Goal: Task Accomplishment & Management: Complete application form

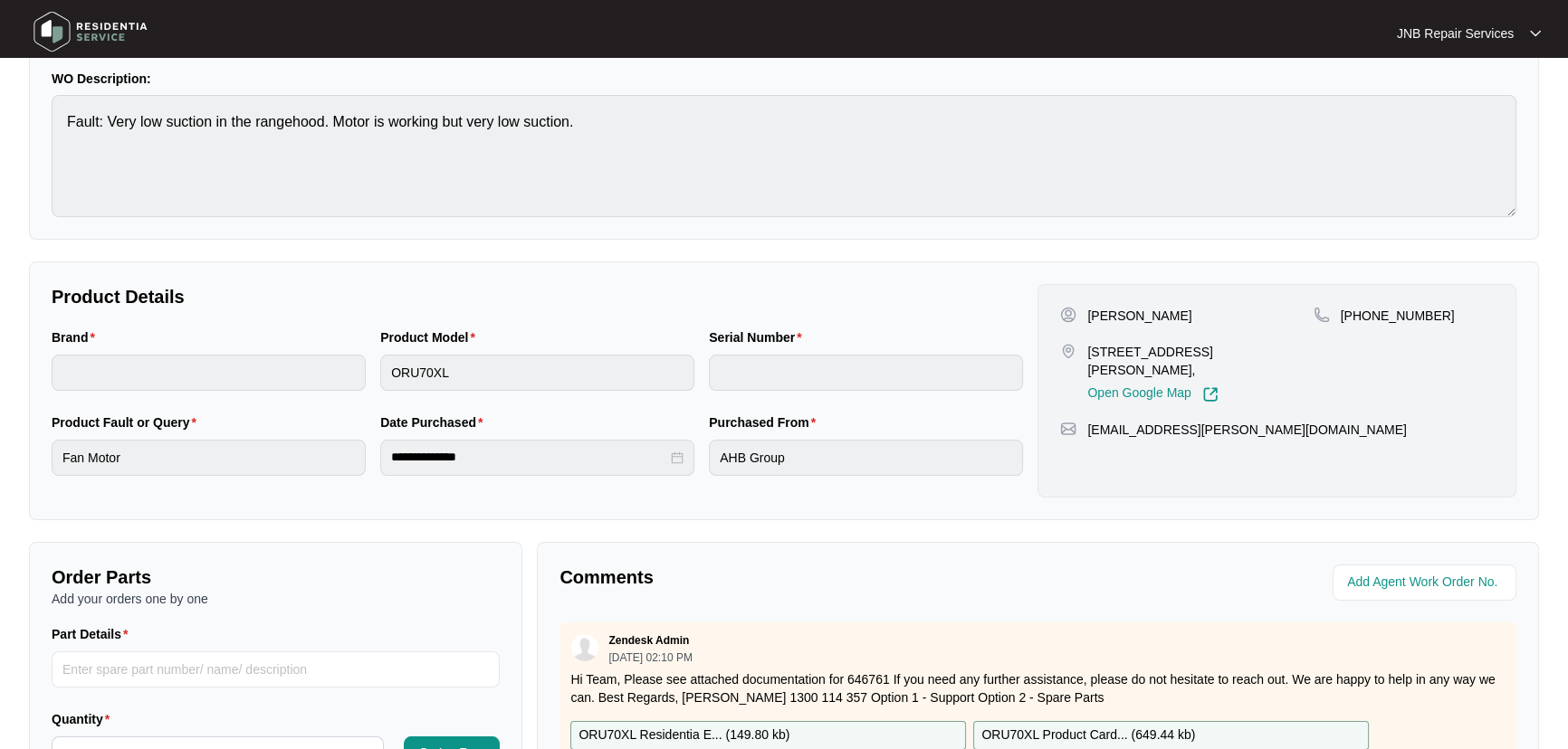
scroll to position [163, 0]
click at [813, 476] on div "Purchased From AHB Group" at bounding box center [866, 454] width 329 height 85
click at [703, 467] on div "Purchased From AHB Group" at bounding box center [866, 454] width 329 height 85
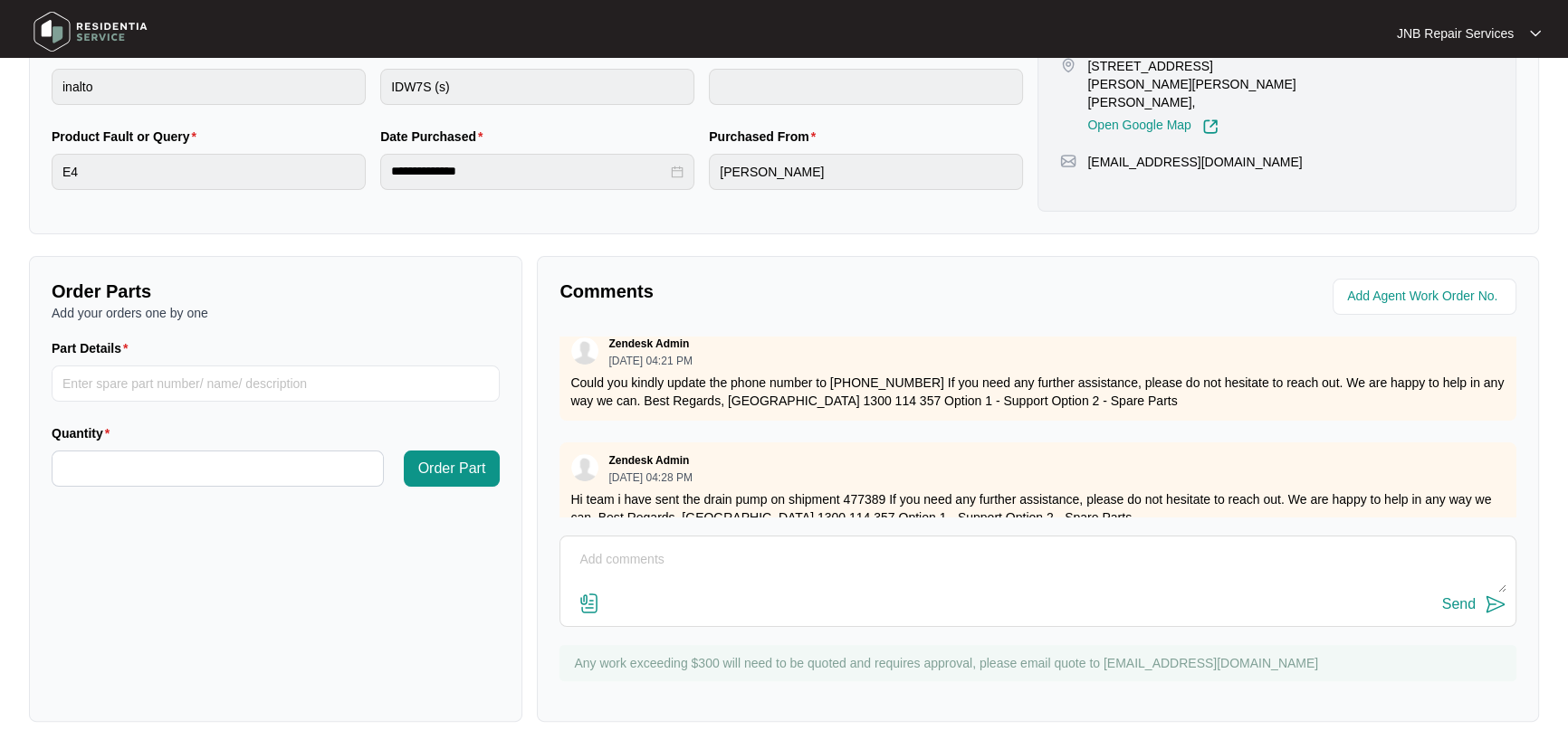
scroll to position [329, 0]
click at [707, 576] on textarea at bounding box center [1038, 568] width 936 height 47
paste textarea "646761 06/10 [PERSON_NAME]. Complained that the range hood is not working. Chec…"
type textarea "646761 06/10 [PERSON_NAME]. Complained that the range hood is not working. Chec…"
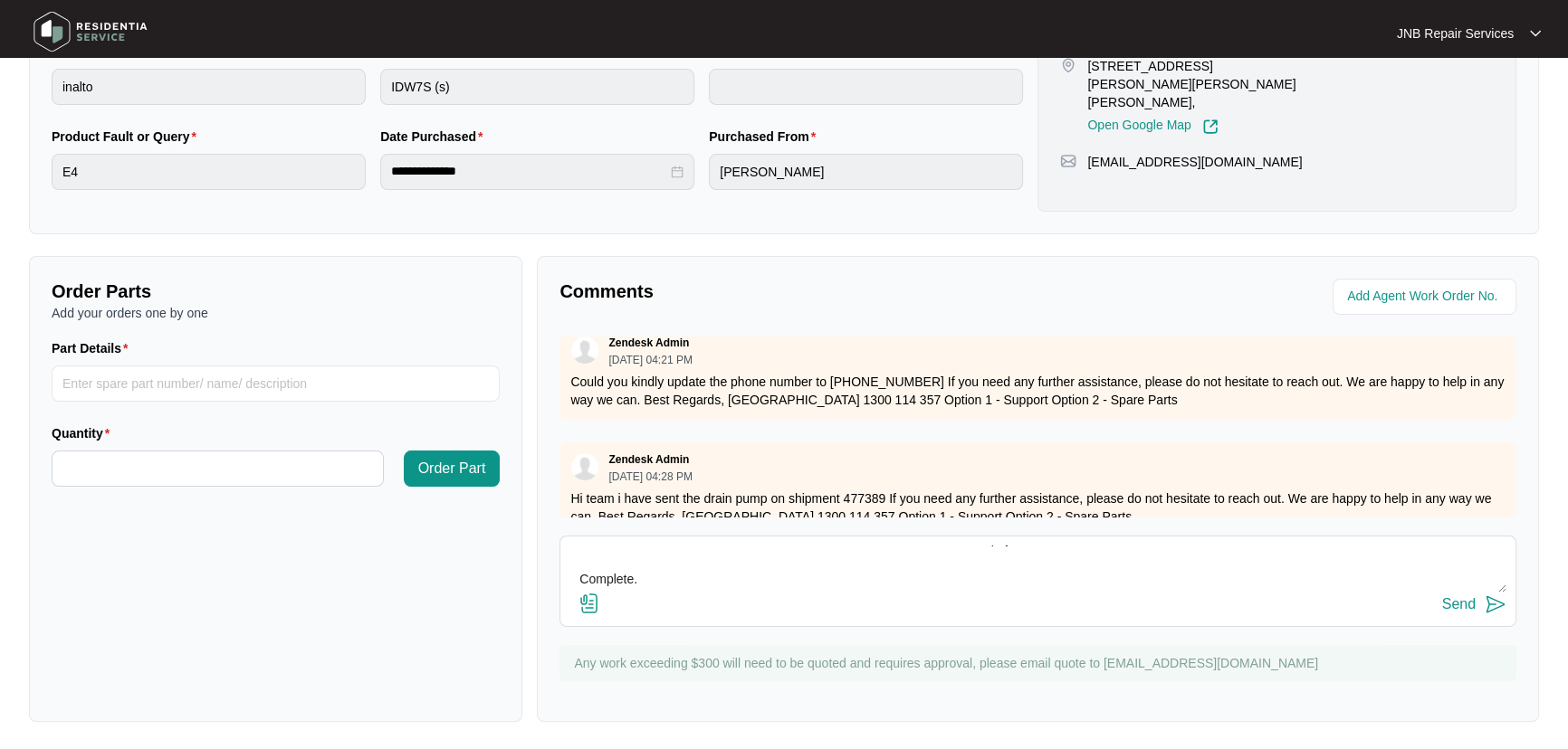
click at [590, 602] on img at bounding box center [589, 603] width 22 height 22
click at [0, 0] on input "file" at bounding box center [0, 0] width 0 height 0
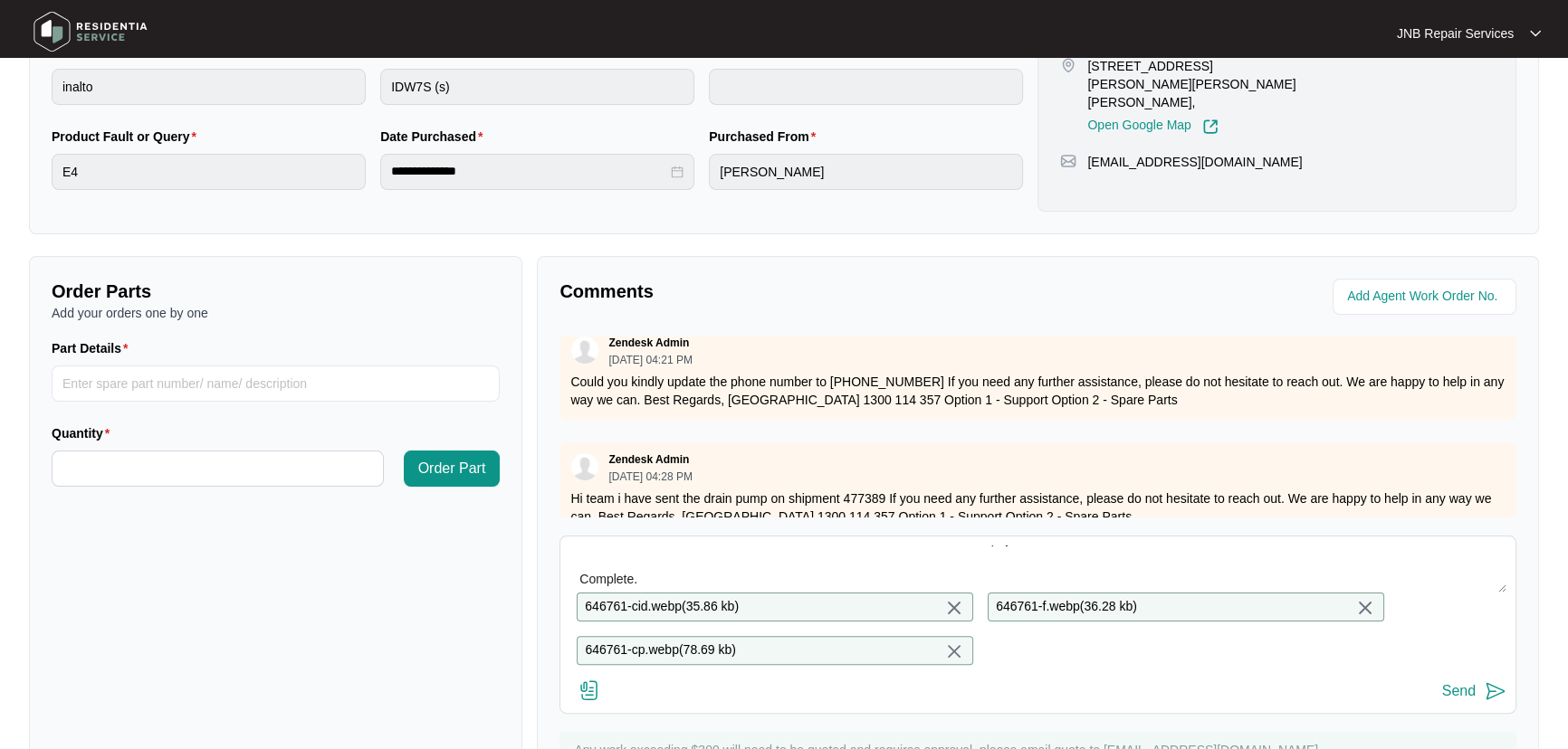
click at [1489, 697] on img at bounding box center [1494, 691] width 22 height 22
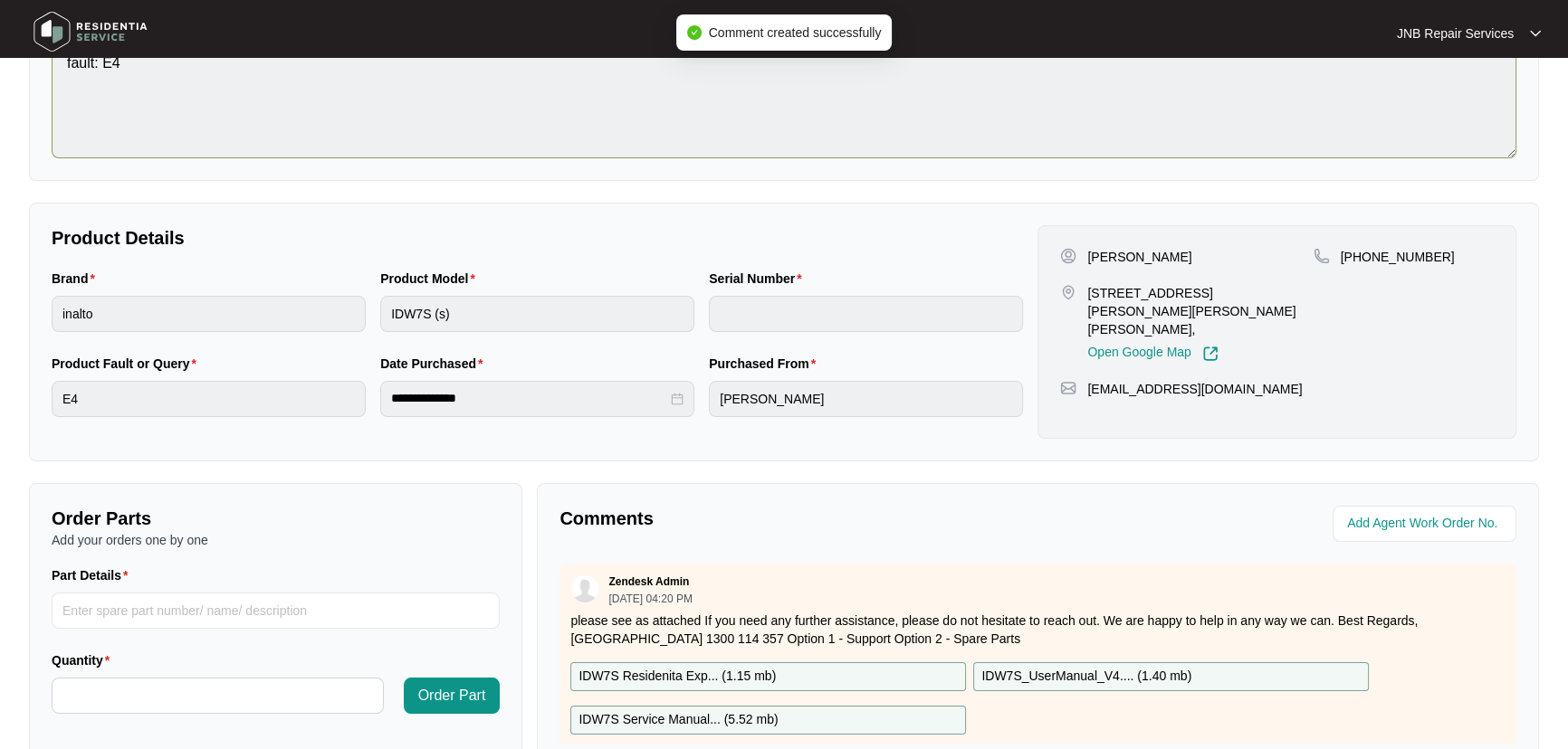
scroll to position [0, 0]
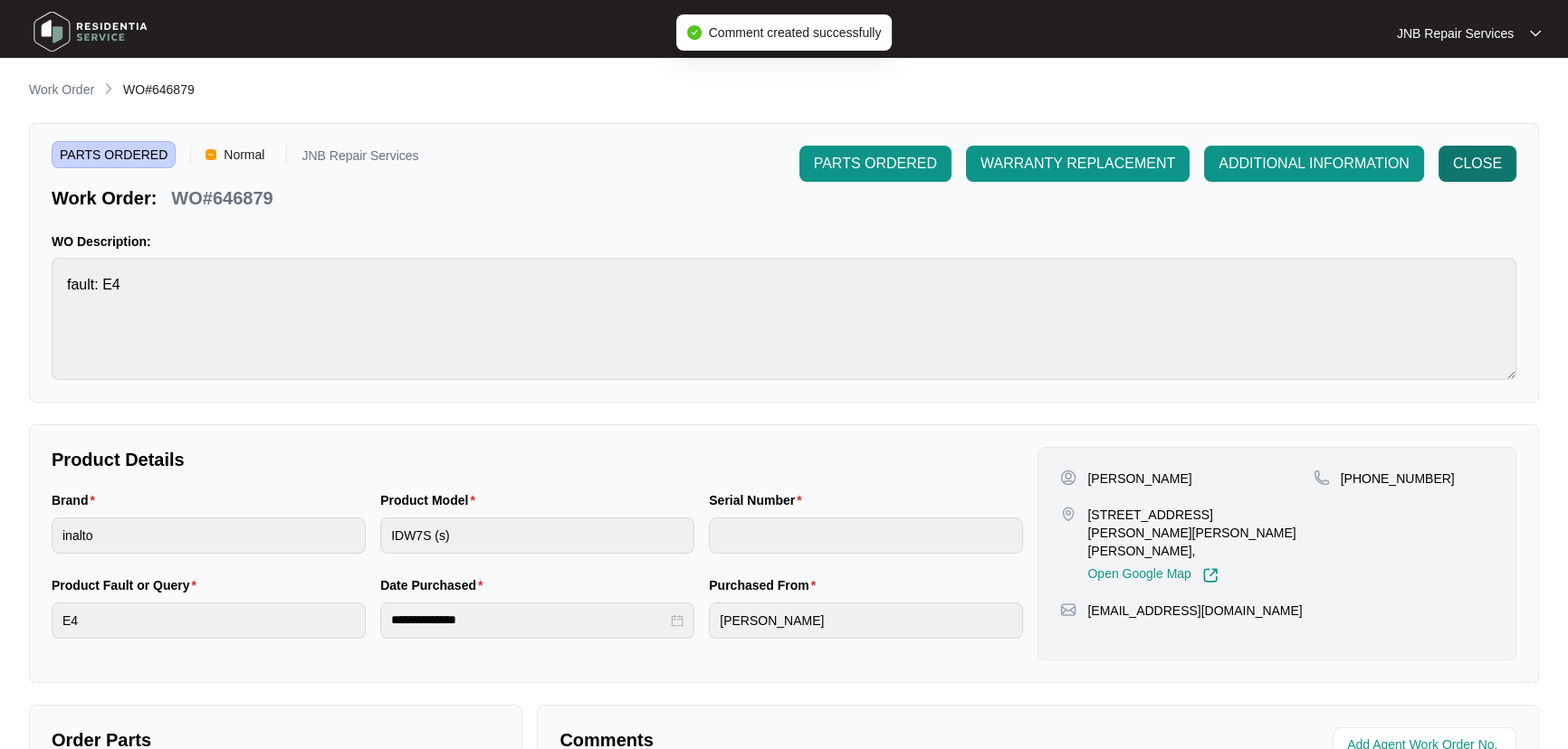
click at [1491, 162] on span "CLOSE" at bounding box center [1476, 163] width 49 height 22
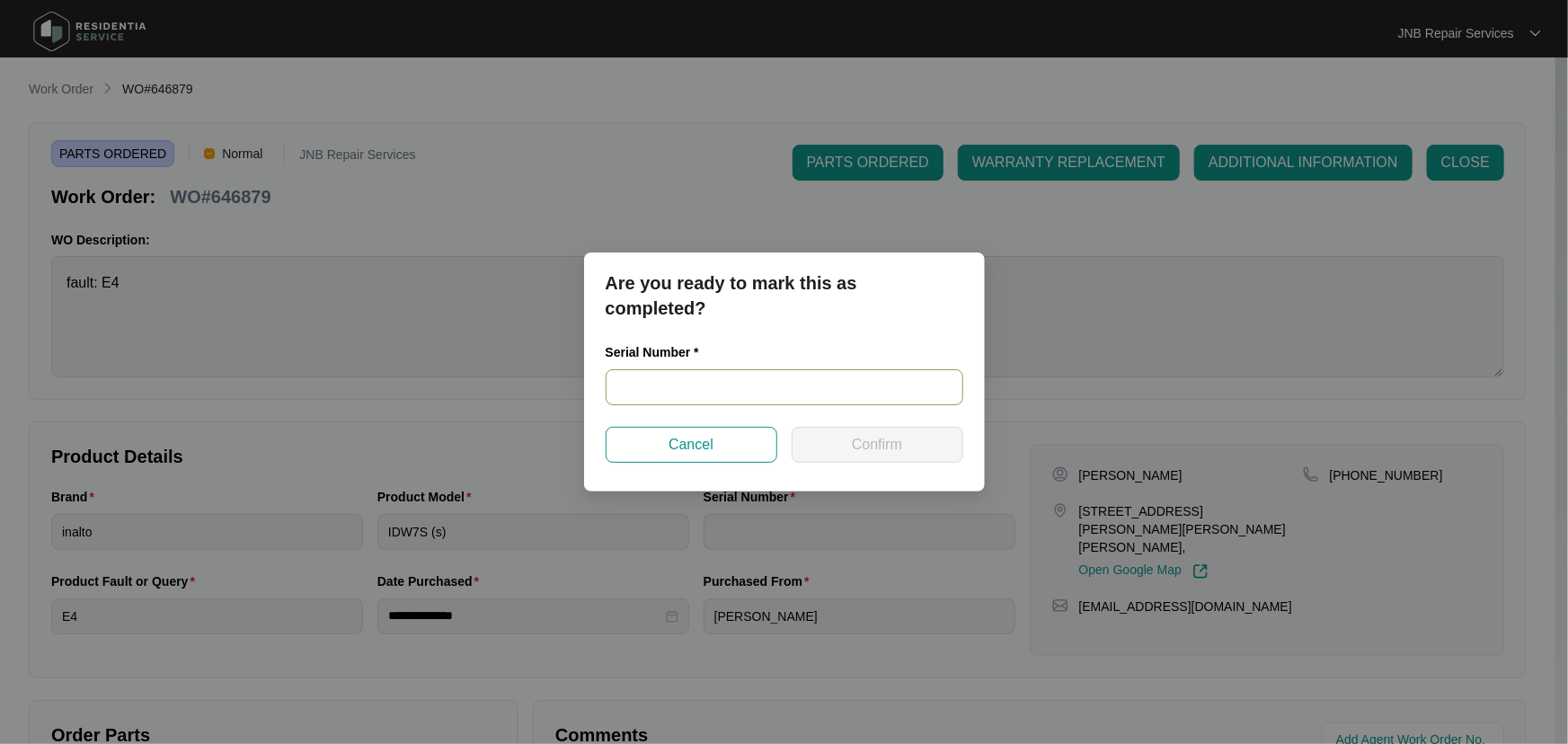
drag, startPoint x: 686, startPoint y: 367, endPoint x: 693, endPoint y: 383, distance: 17.5
click at [689, 373] on div "Serial Number *" at bounding box center [784, 374] width 358 height 63
drag, startPoint x: 693, startPoint y: 383, endPoint x: 714, endPoint y: 390, distance: 22.1
click at [693, 385] on input "text" at bounding box center [784, 387] width 358 height 36
paste input "ORU70XLAT240500492"
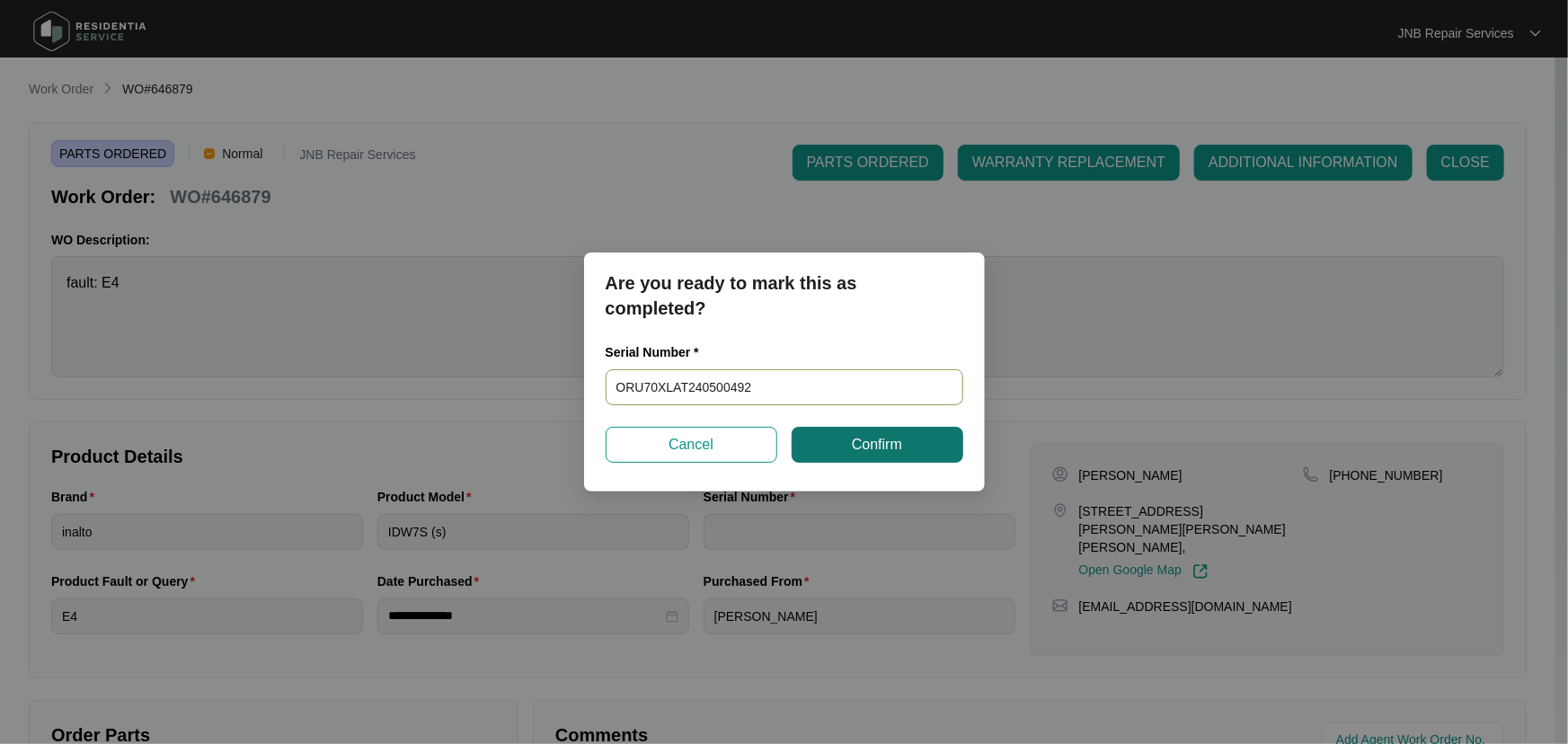
type input "ORU70XLAT240500492"
click at [876, 447] on span "Confirm" at bounding box center [876, 444] width 50 height 22
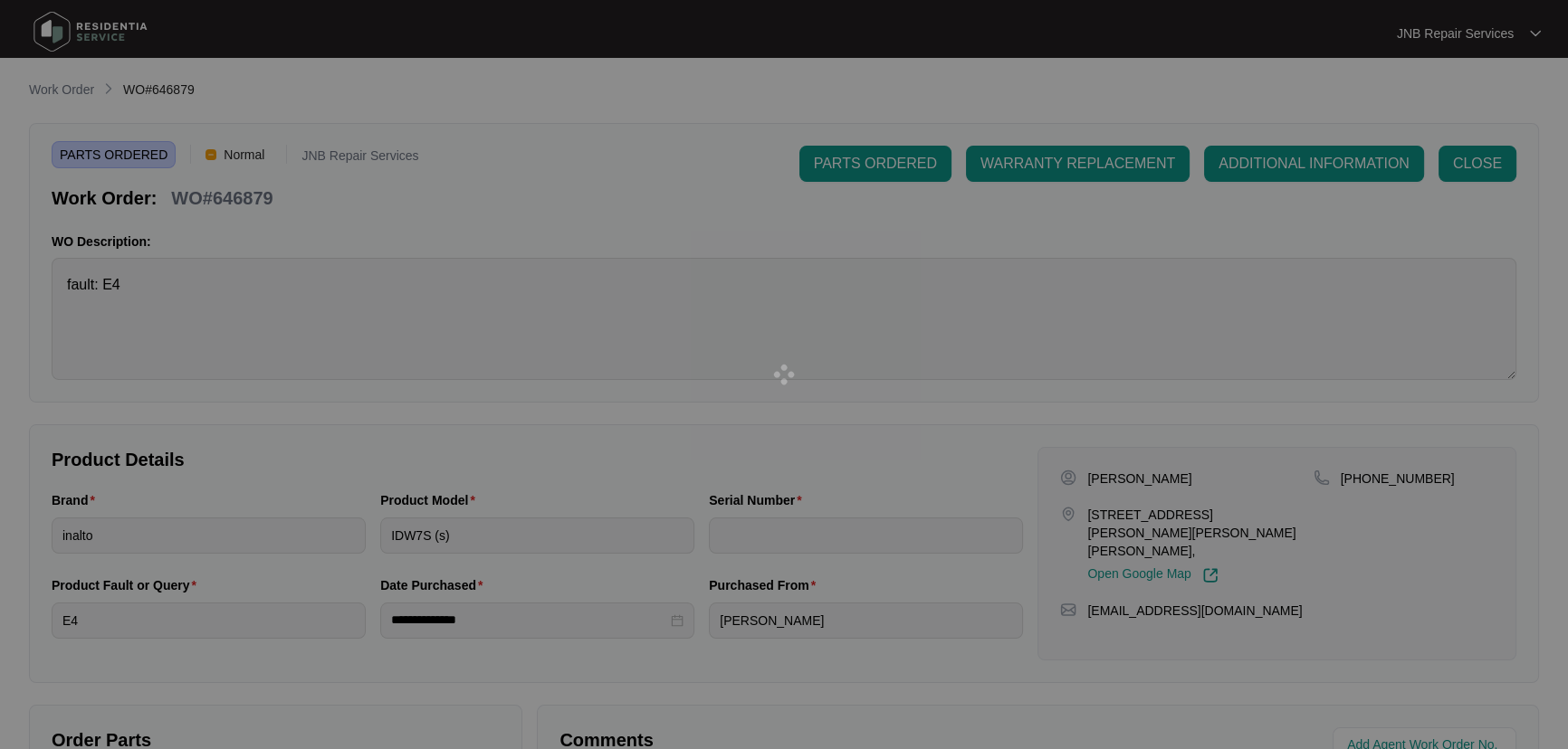
type input "ORU70XLAT240500492"
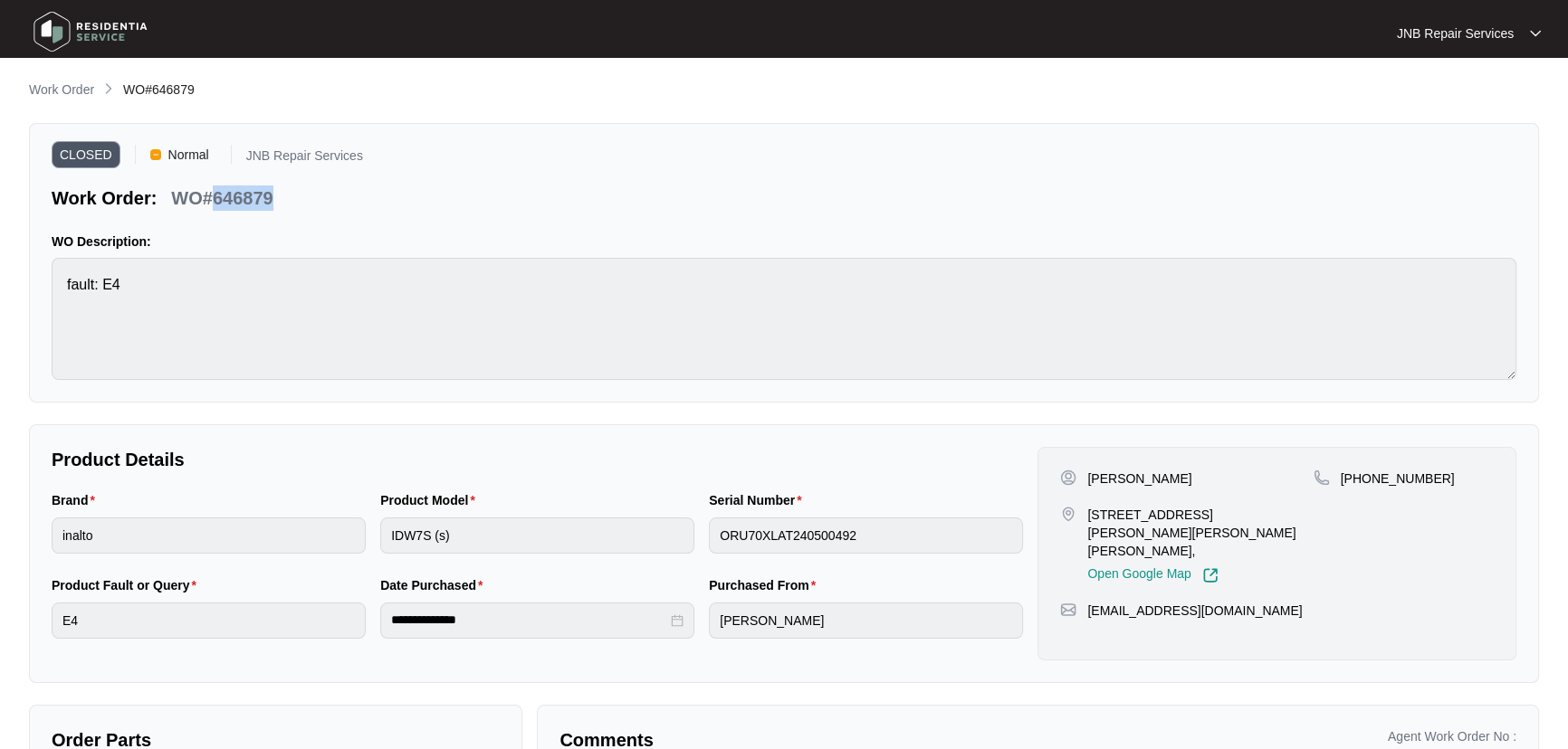
drag, startPoint x: 272, startPoint y: 197, endPoint x: 211, endPoint y: 201, distance: 61.1
click at [211, 201] on div "WO#646879" at bounding box center [221, 195] width 116 height 32
copy p "646879"
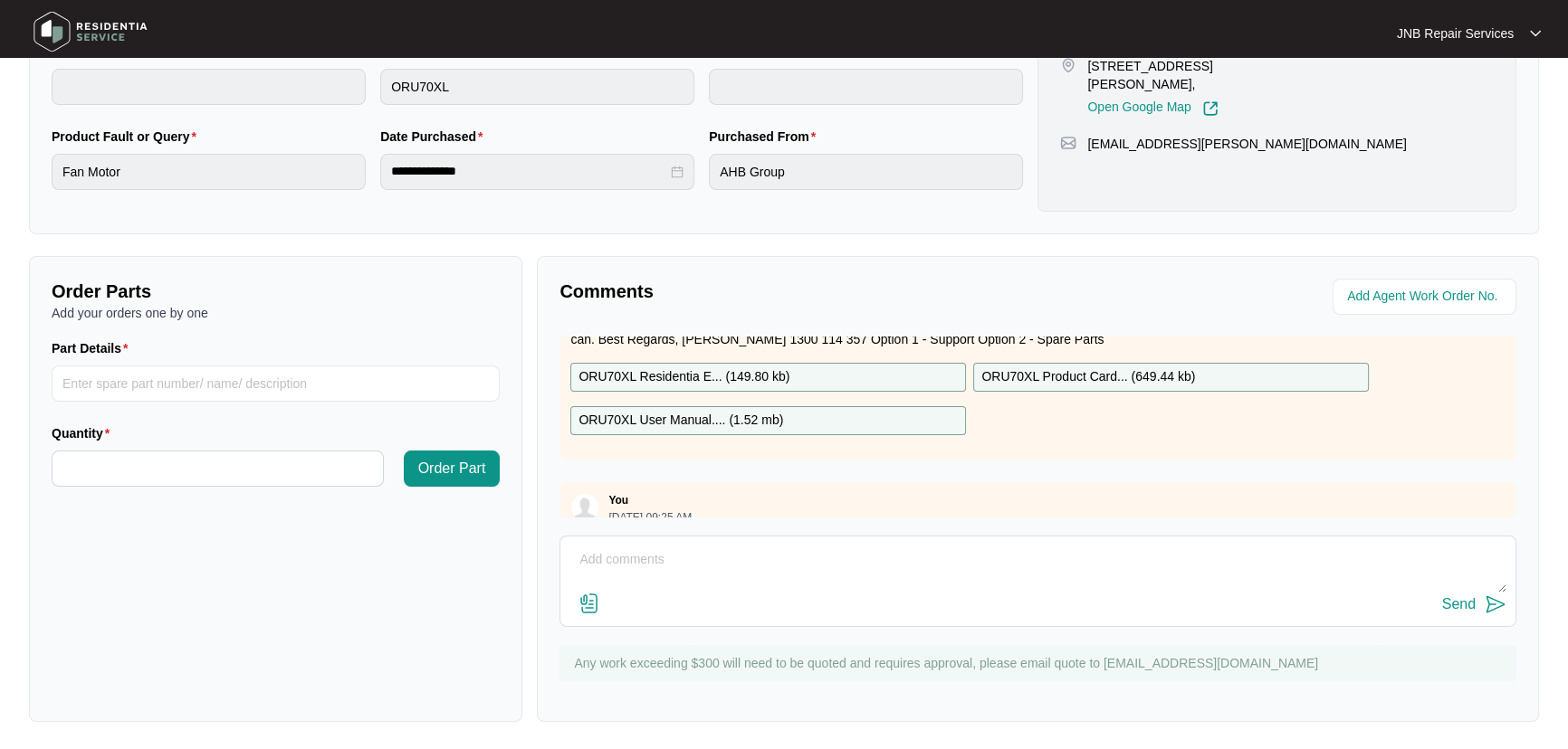
scroll to position [126, 0]
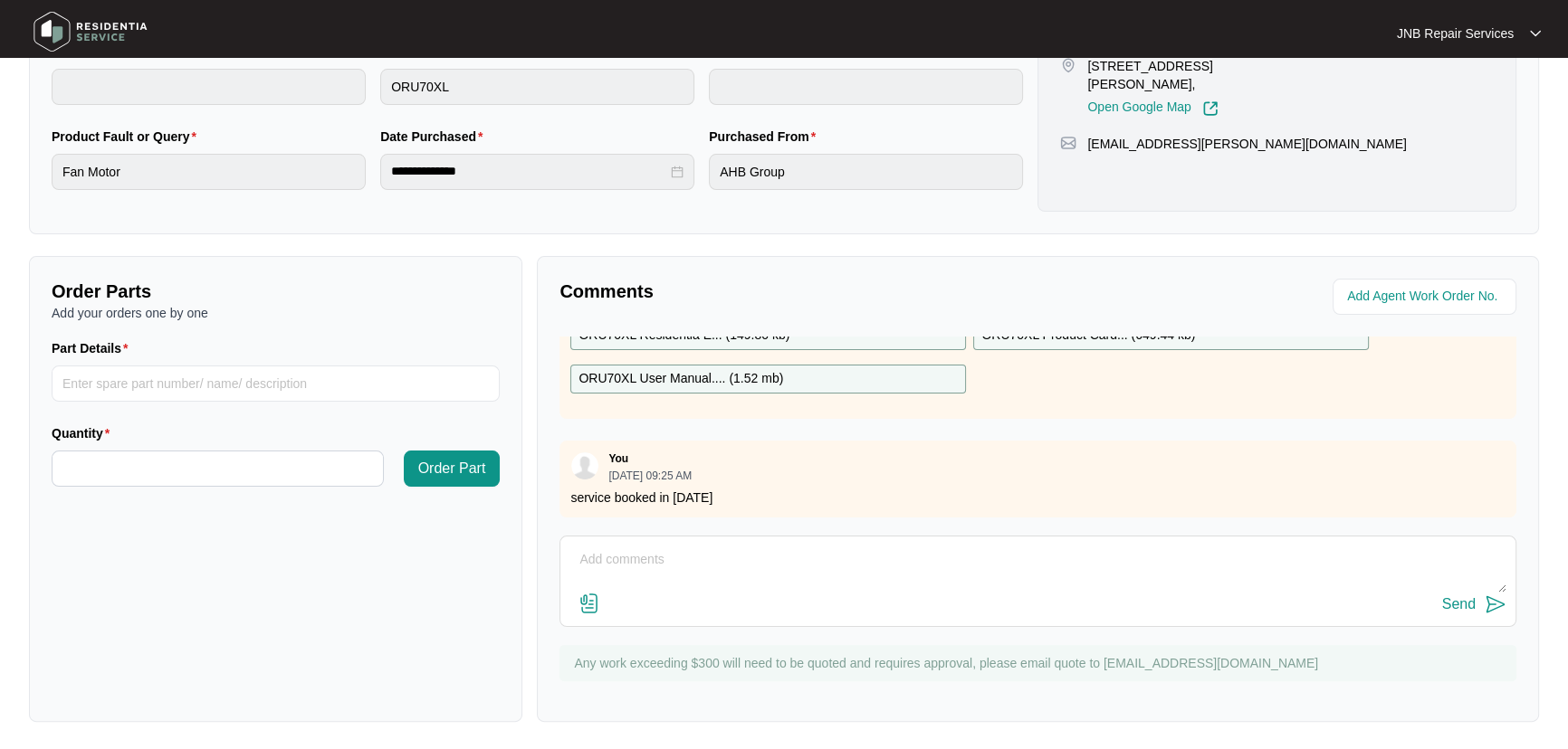
click at [913, 568] on textarea at bounding box center [1038, 568] width 936 height 47
click at [791, 568] on textarea at bounding box center [1038, 568] width 936 height 47
click at [775, 559] on textarea at bounding box center [1038, 568] width 936 height 47
paste textarea "ORU70XLAT240500492"
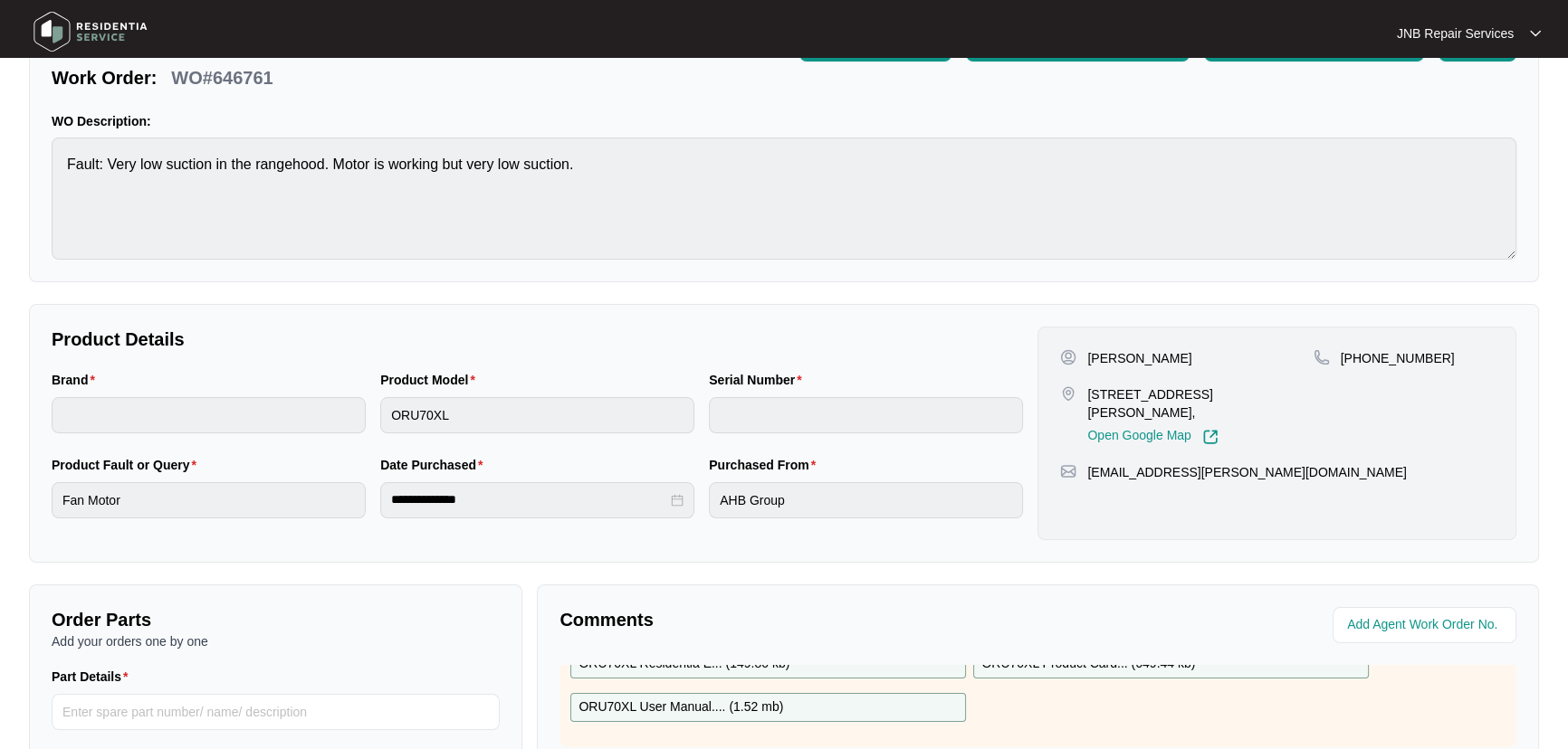
scroll to position [119, 0]
drag, startPoint x: 574, startPoint y: 331, endPoint x: 891, endPoint y: 406, distance: 325.8
click at [575, 331] on p "Product Details" at bounding box center [537, 340] width 971 height 26
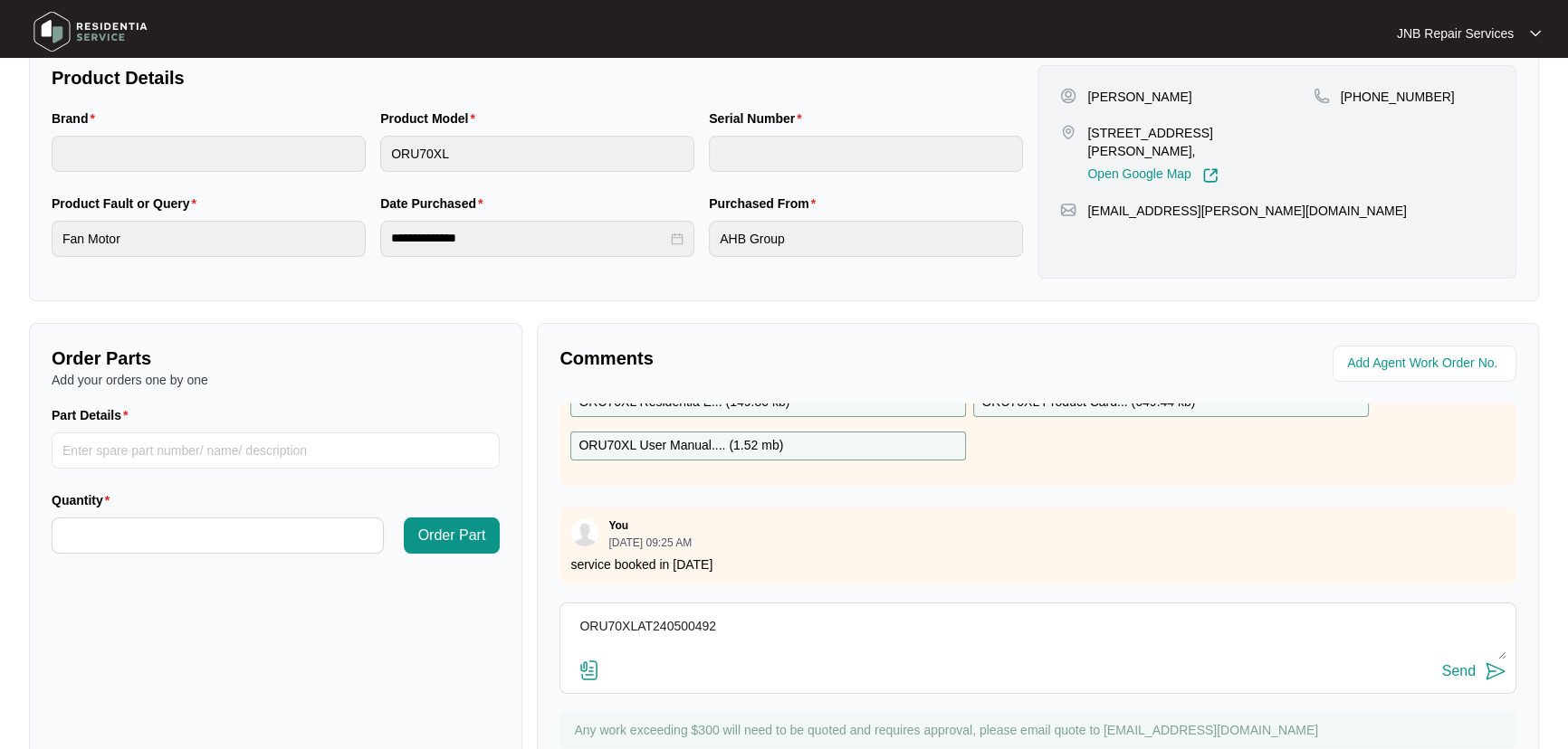
scroll to position [449, 0]
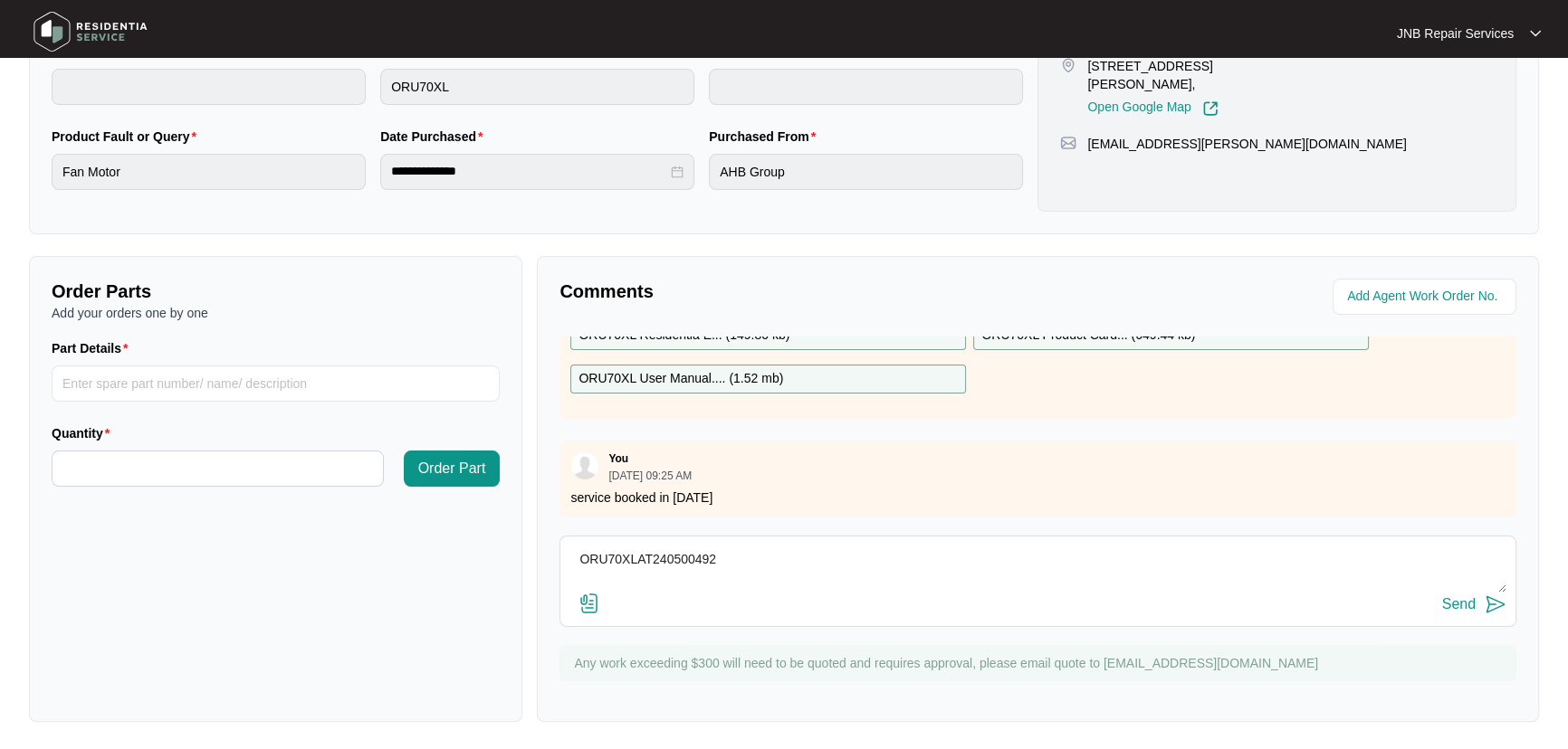
click at [789, 596] on div "Send" at bounding box center [1038, 605] width 936 height 25
click at [789, 574] on textarea "ORU70XLAT240500492" at bounding box center [1038, 568] width 936 height 47
drag, startPoint x: 789, startPoint y: 567, endPoint x: 381, endPoint y: 516, distance: 411.2
click at [381, 516] on div "Order Parts Add your orders one by one Part Details Quantity Order Part Comment…" at bounding box center [784, 489] width 1524 height 466
click at [766, 565] on textarea "ORU70XLAT240500492" at bounding box center [1038, 568] width 936 height 47
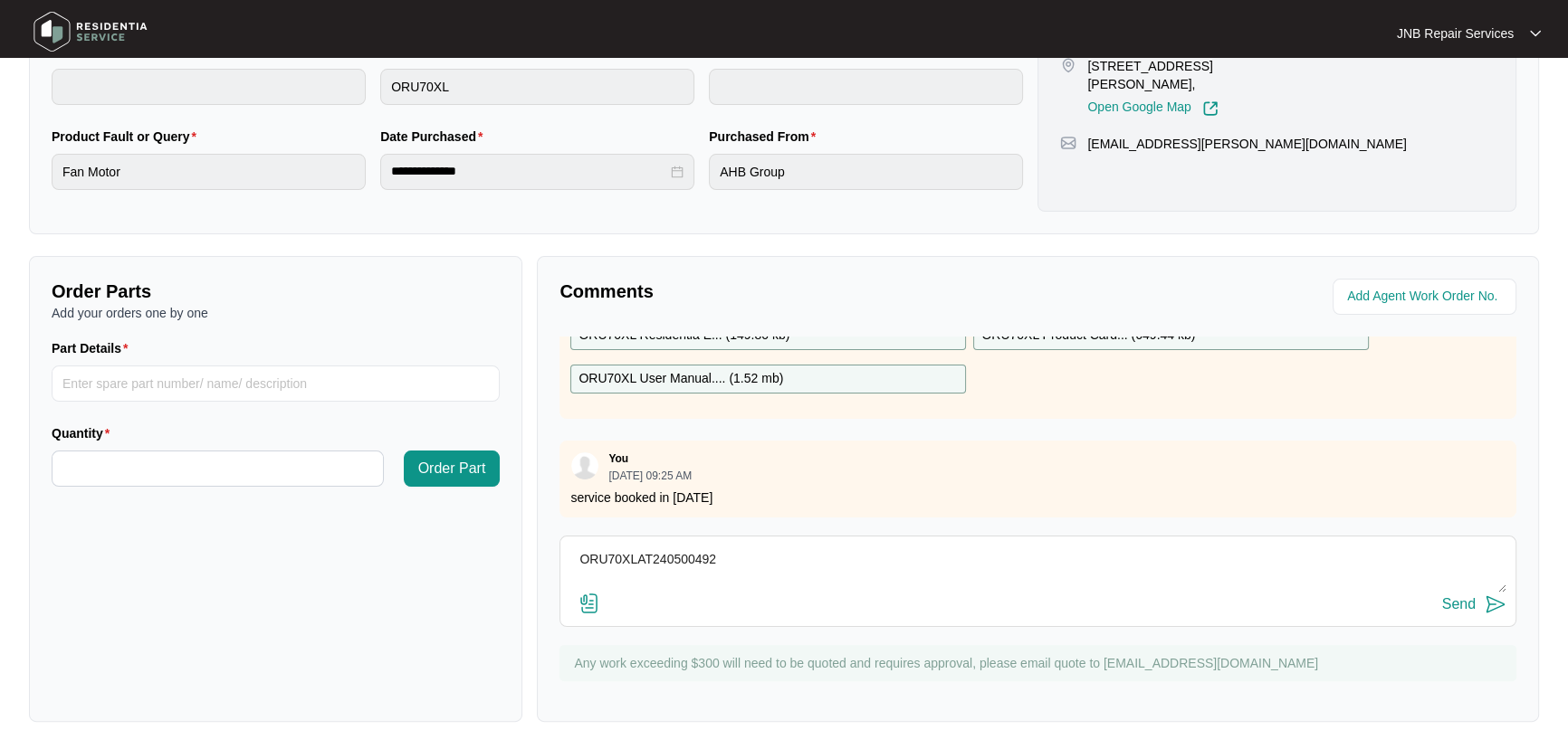
drag, startPoint x: 770, startPoint y: 558, endPoint x: 462, endPoint y: 552, distance: 308.1
click at [462, 552] on div "Order Parts Add your orders one by one Part Details Quantity Order Part Comment…" at bounding box center [784, 489] width 1524 height 466
paste textarea "646761 06/10 [PERSON_NAME]. Complained that the range hood is not working. Chec…"
type textarea "646761 06/10 [PERSON_NAME]. Complained that the range hood is not working. Chec…"
click at [588, 596] on img at bounding box center [589, 603] width 22 height 22
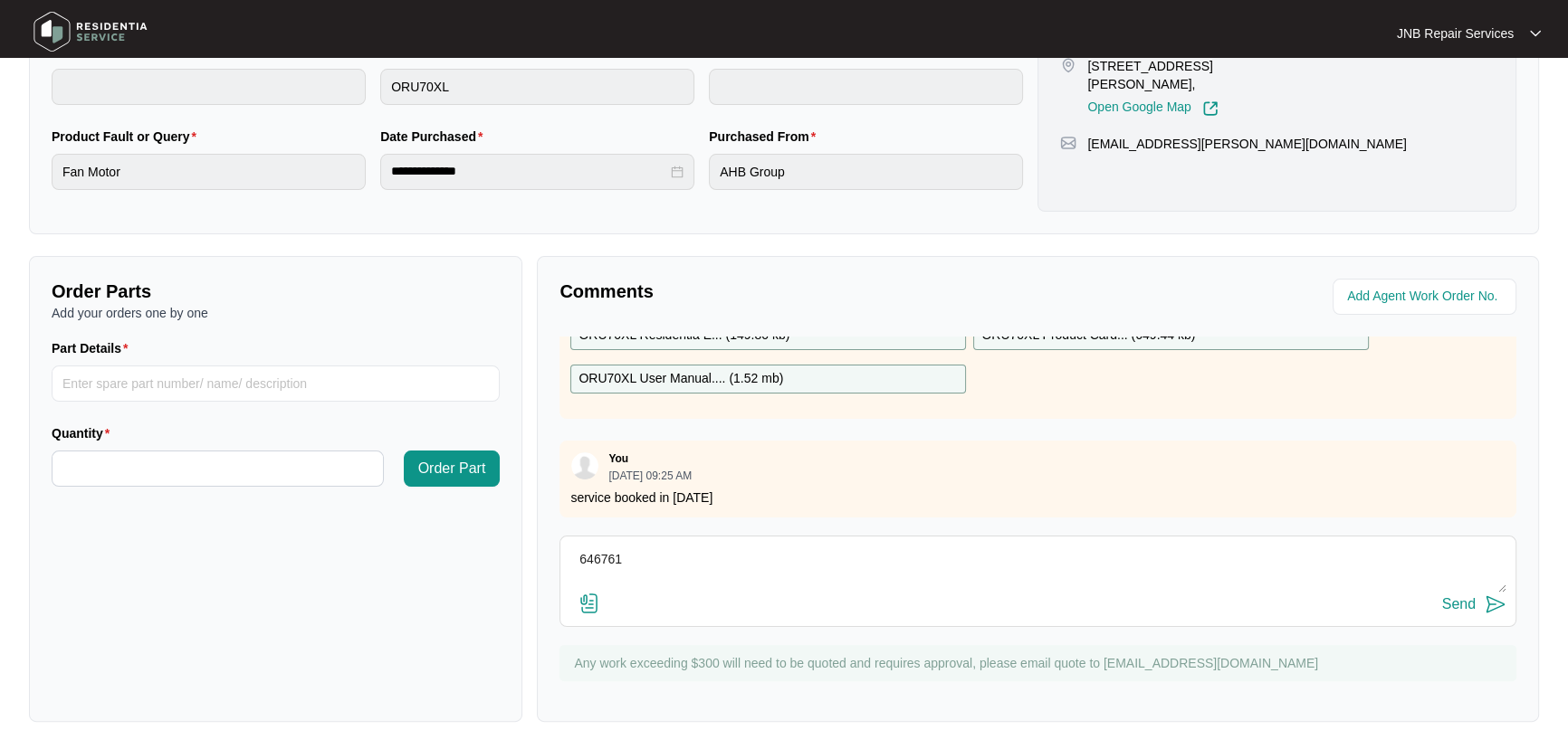
click at [0, 0] on input "file" at bounding box center [0, 0] width 0 height 0
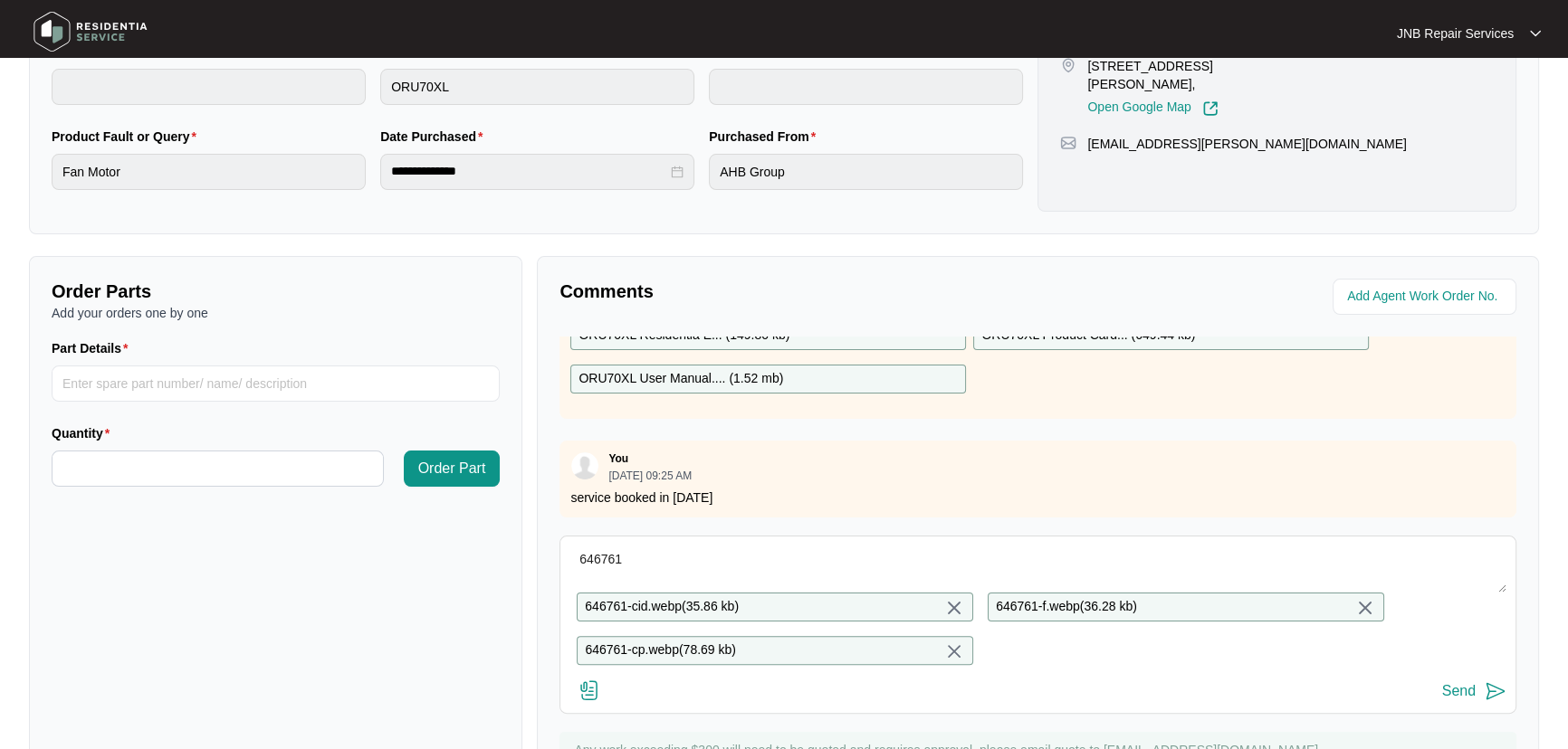
click at [1485, 702] on img at bounding box center [1494, 691] width 22 height 22
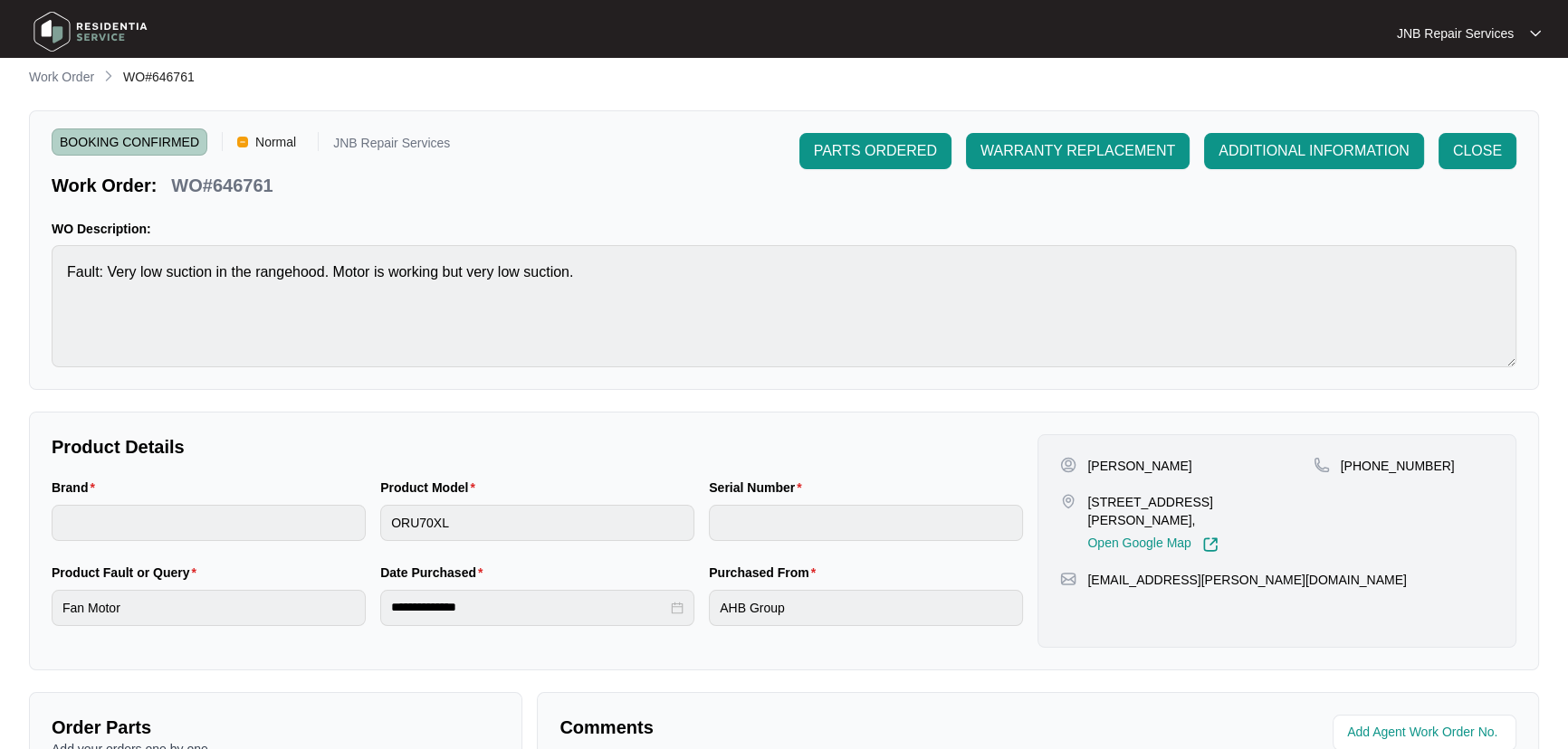
scroll to position [0, 0]
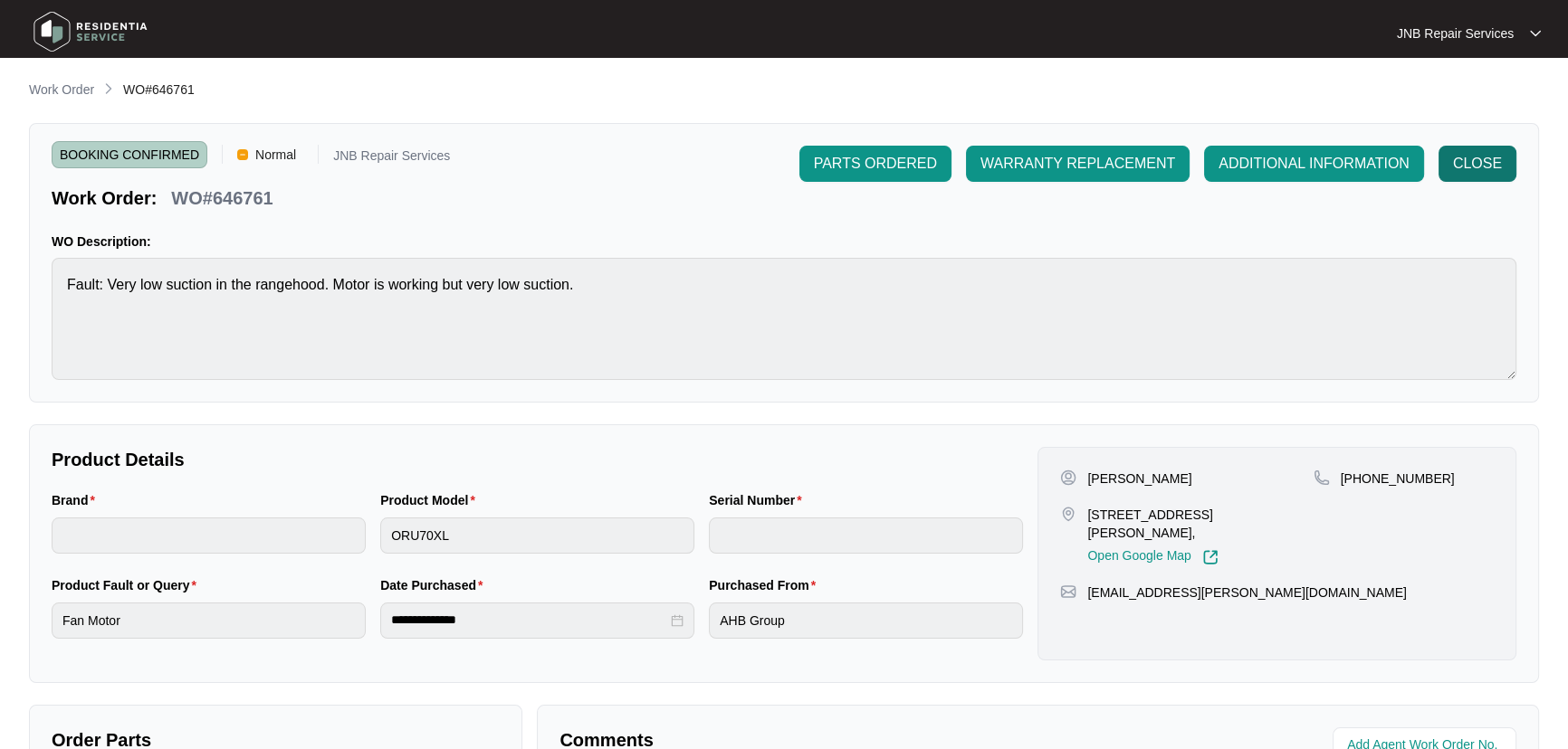
click at [1502, 165] on button "CLOSE" at bounding box center [1476, 163] width 77 height 36
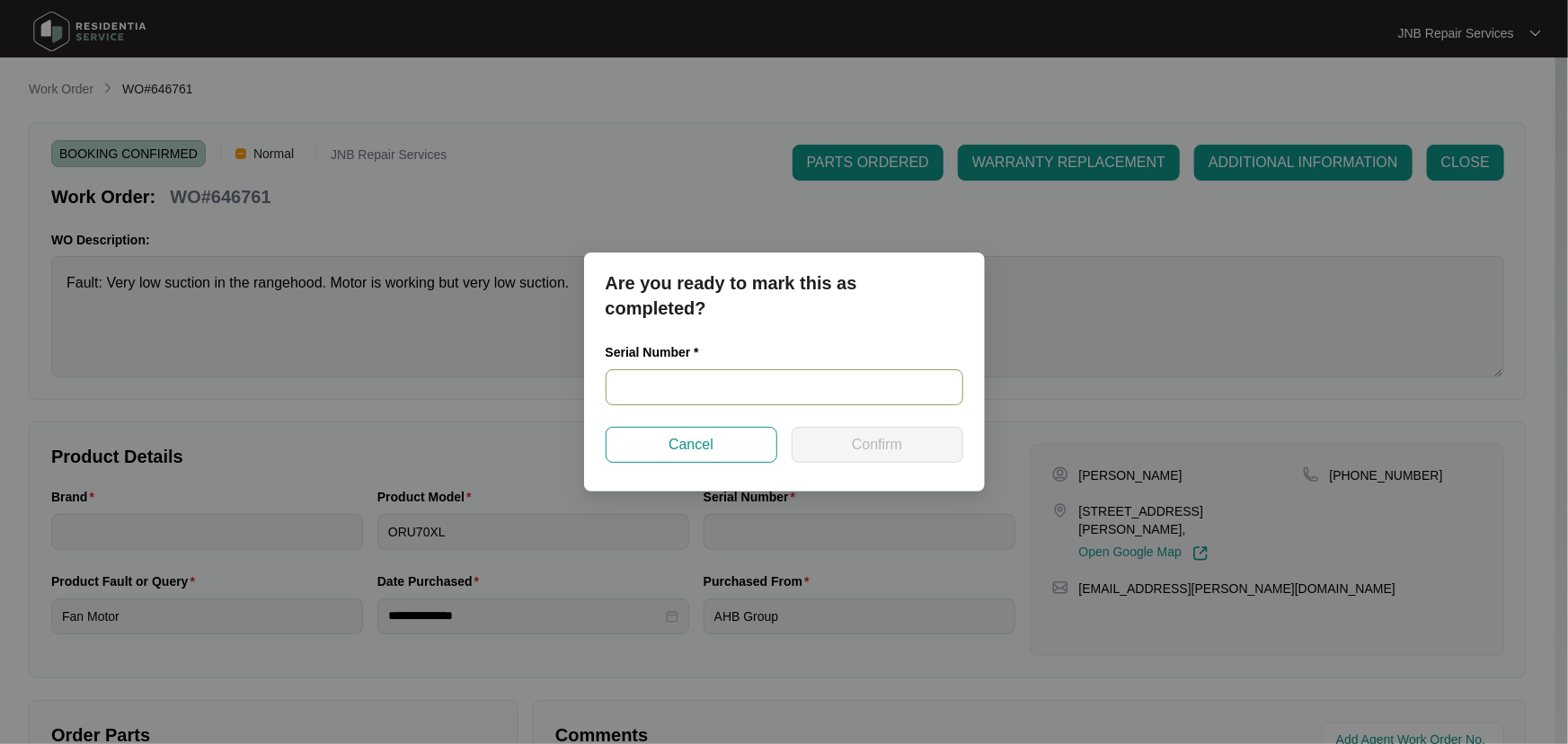
click at [675, 394] on input "text" at bounding box center [784, 387] width 358 height 36
paste input "ORU70XLAT240500492"
type input "ORU70XLAT240500492"
click at [897, 449] on span "Confirm" at bounding box center [876, 444] width 50 height 22
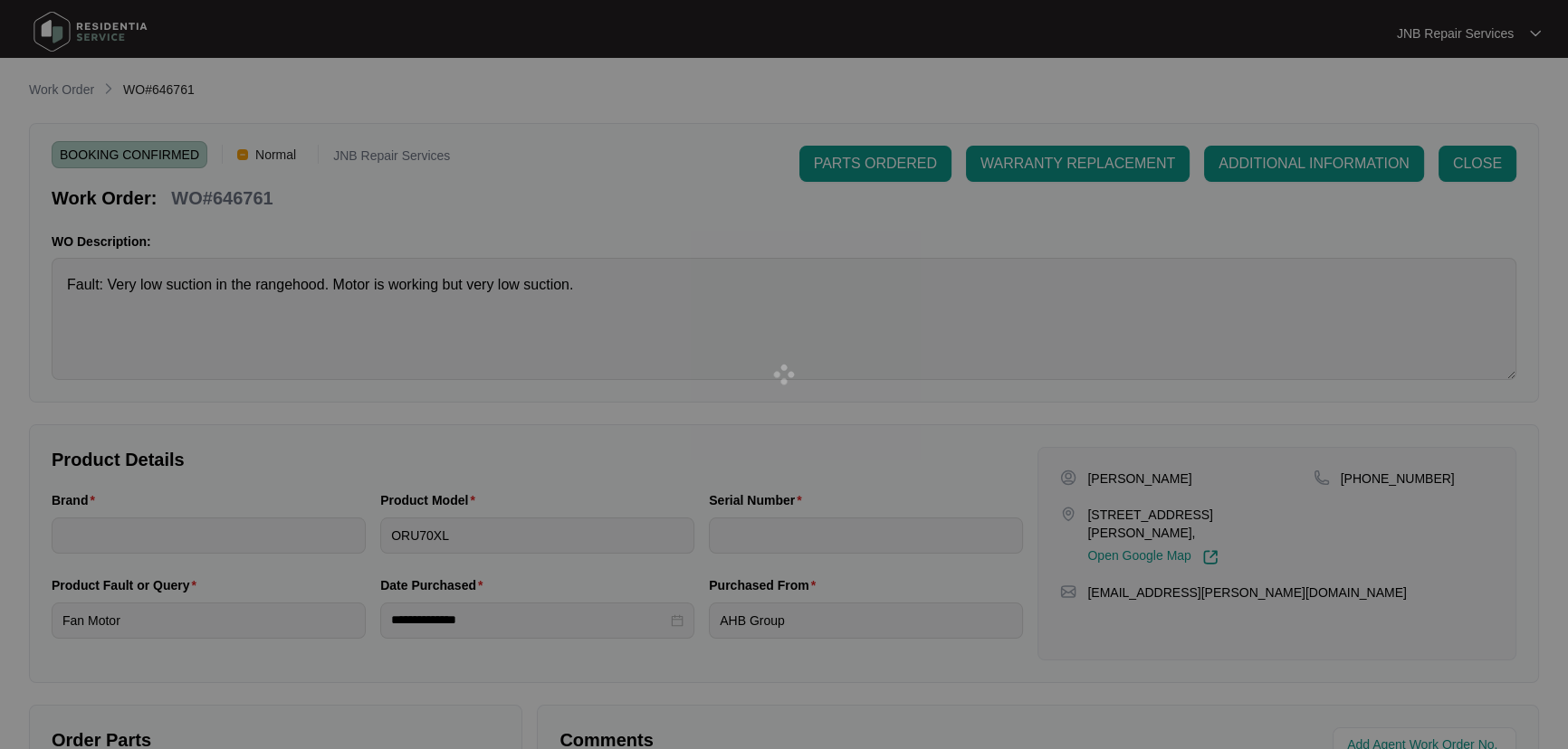
type input "ORU70XLAT240500492"
